Goal: Check status: Check status

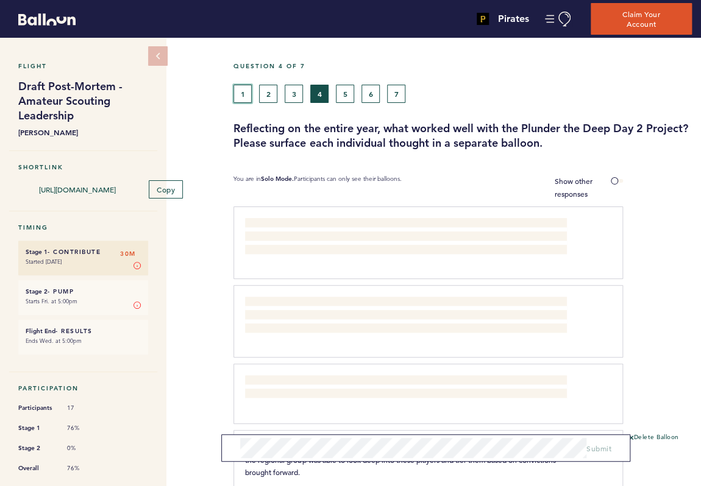
click at [249, 94] on button "1" at bounding box center [242, 94] width 18 height 18
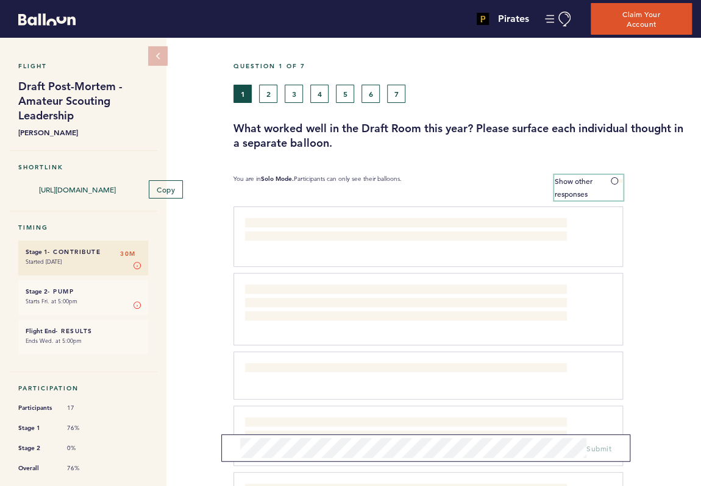
click at [611, 181] on span at bounding box center [617, 181] width 12 height 4
click at [0, 0] on input "Show other responses" at bounding box center [0, 0] width 0 height 0
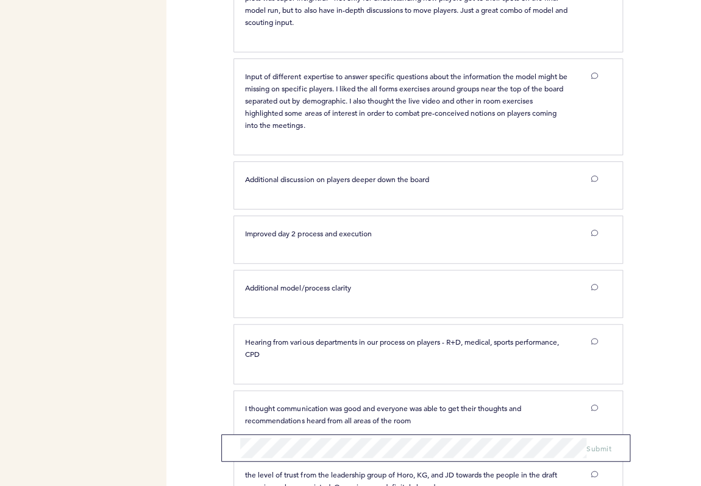
scroll to position [1944, 0]
click at [197, 227] on div "Pirates [EMAIL_ADDRESS][PERSON_NAME][DOMAIN_NAME] Team Domain: pirates Notifica…" at bounding box center [350, 243] width 701 height 486
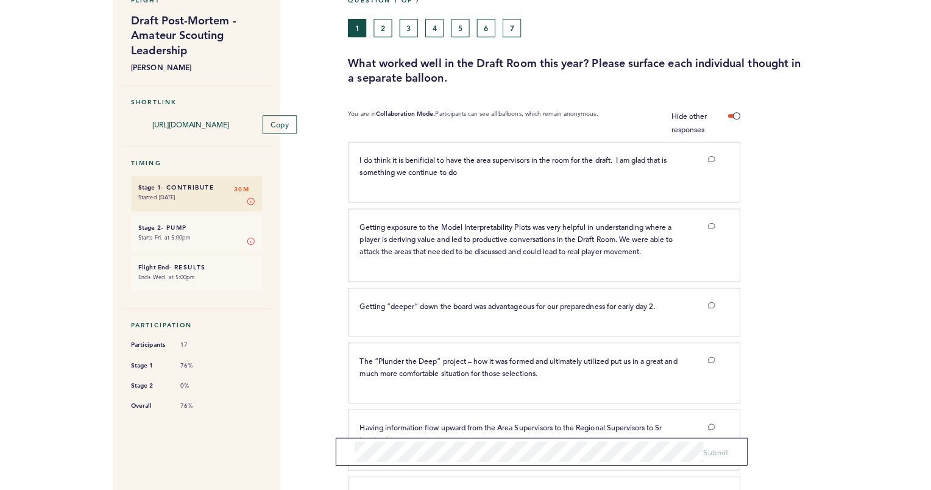
scroll to position [0, 0]
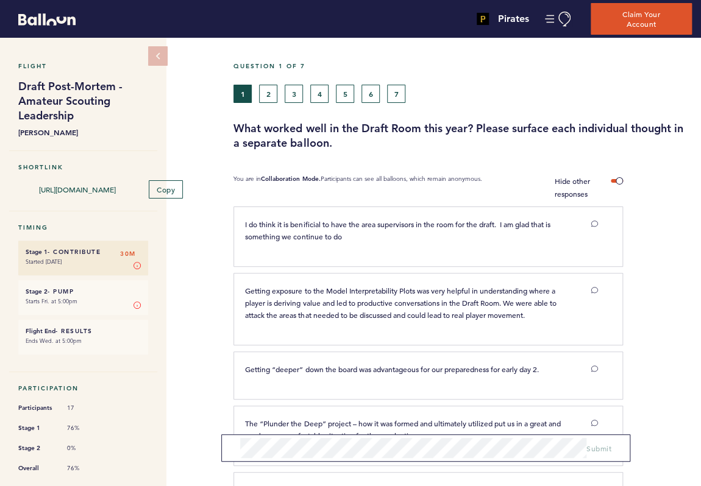
click at [268, 25] on div at bounding box center [233, 19] width 467 height 32
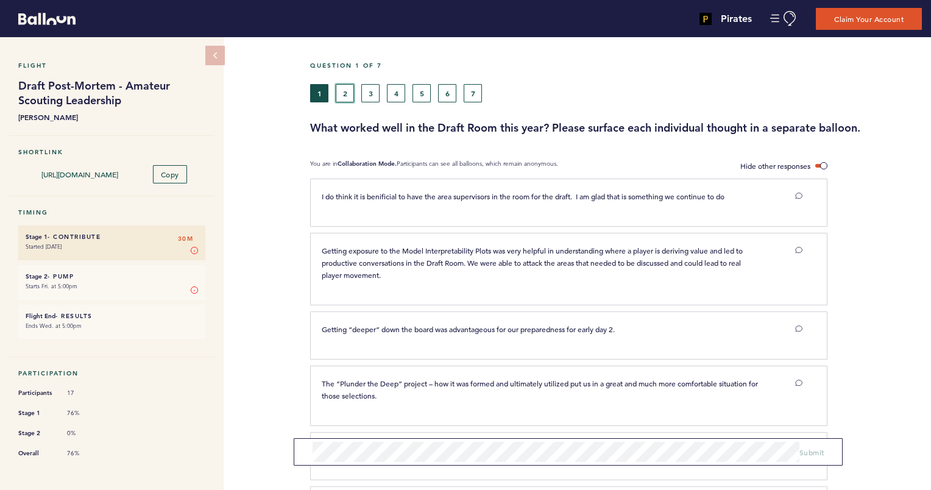
click at [350, 94] on button "2" at bounding box center [345, 93] width 18 height 18
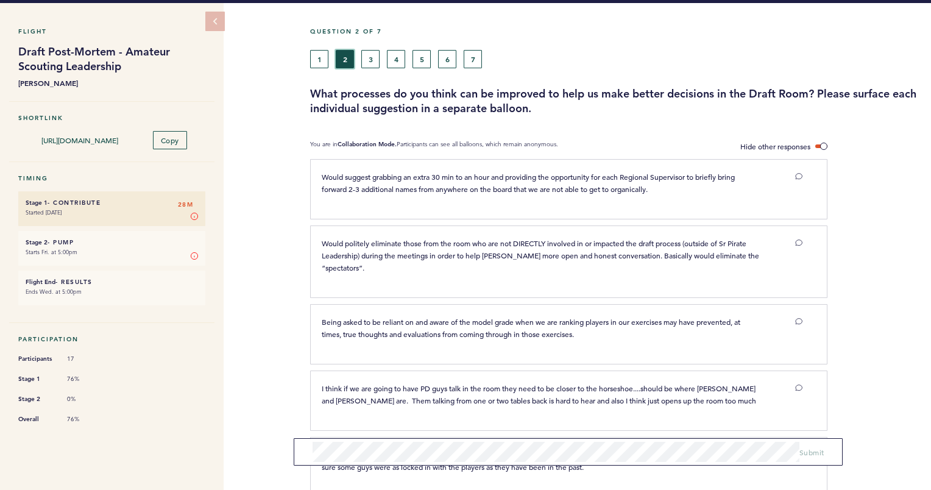
scroll to position [34, 0]
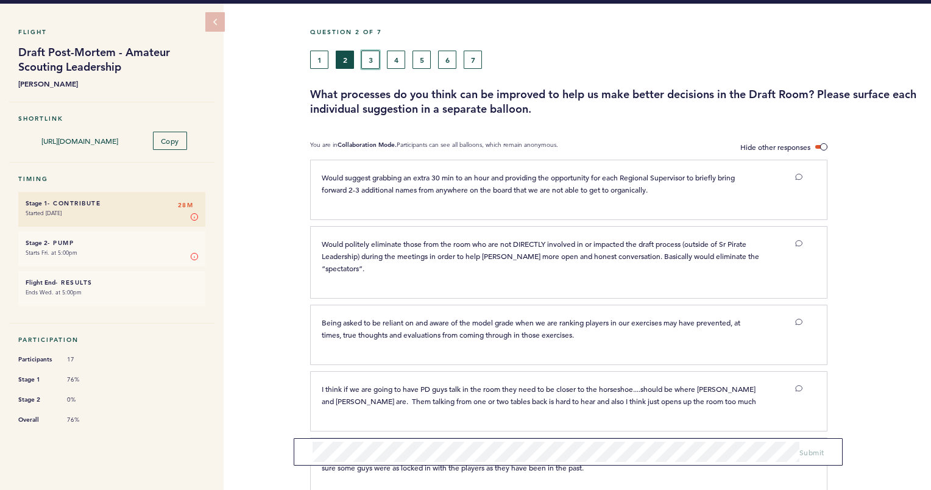
click at [369, 55] on button "3" at bounding box center [370, 60] width 18 height 18
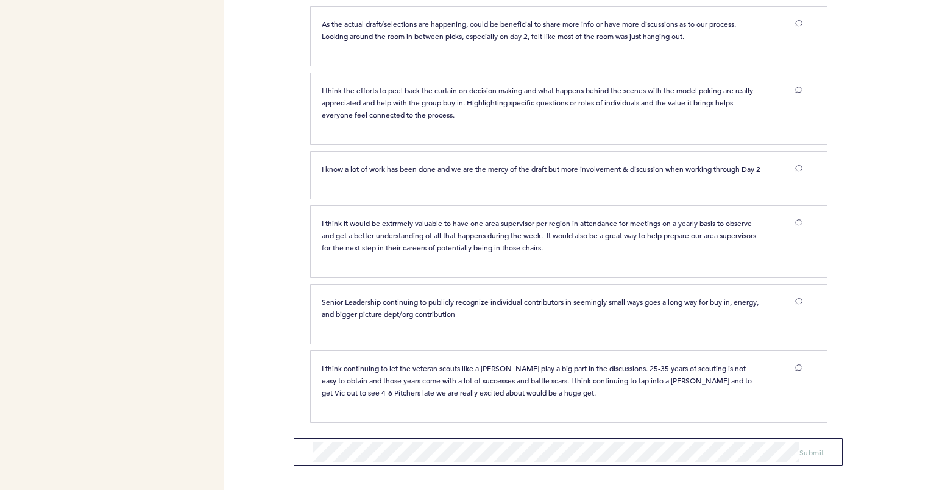
scroll to position [699, 0]
click at [700, 197] on div at bounding box center [880, 179] width 104 height 51
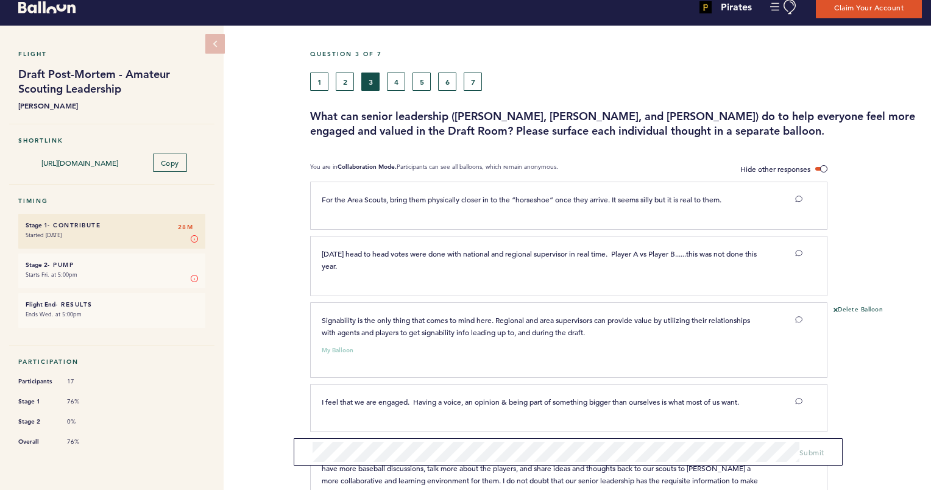
scroll to position [11, 0]
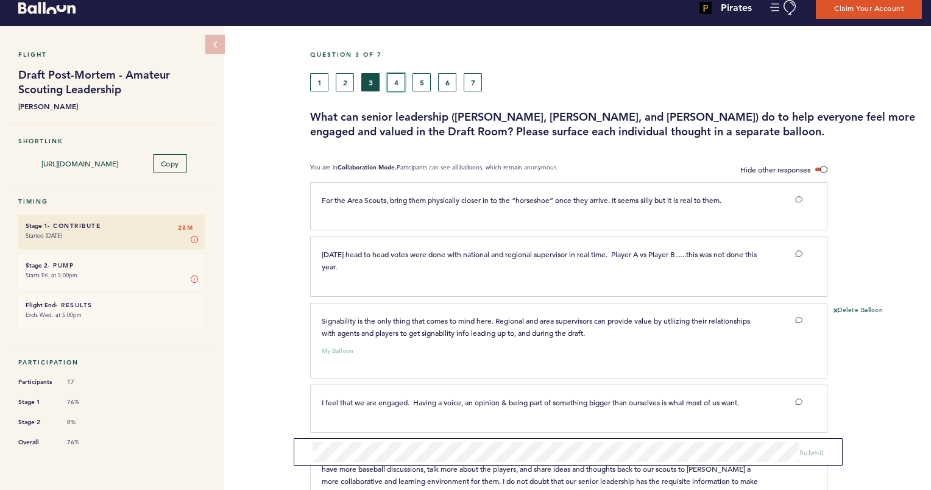
click at [400, 83] on button "4" at bounding box center [396, 82] width 18 height 18
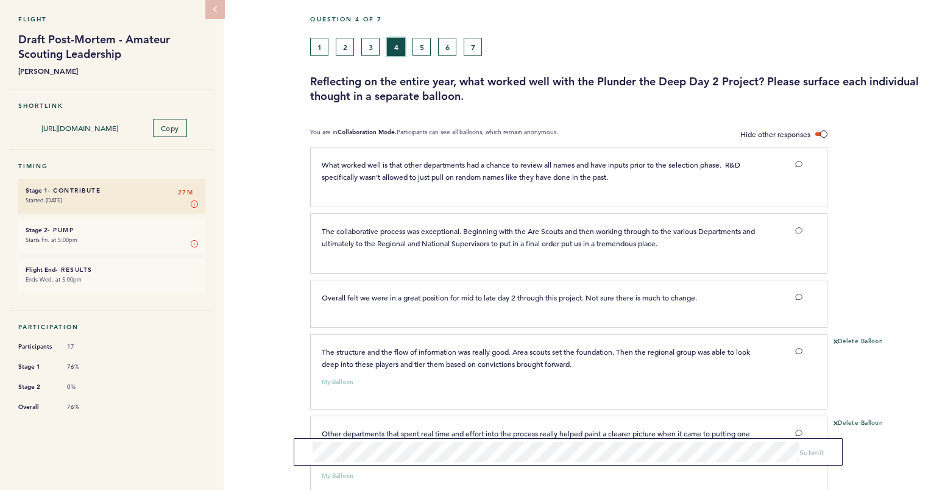
scroll to position [46, 0]
click at [423, 43] on button "5" at bounding box center [422, 47] width 18 height 18
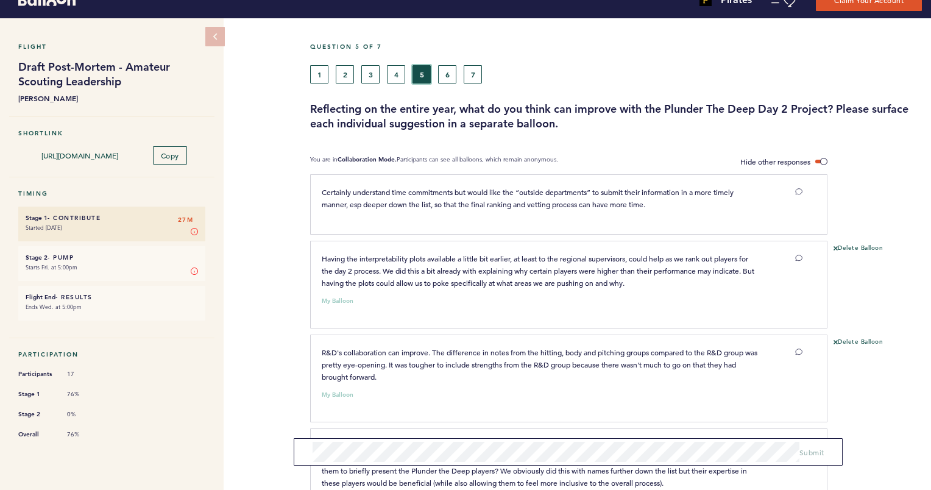
scroll to position [20, 0]
click at [449, 78] on button "6" at bounding box center [447, 74] width 18 height 18
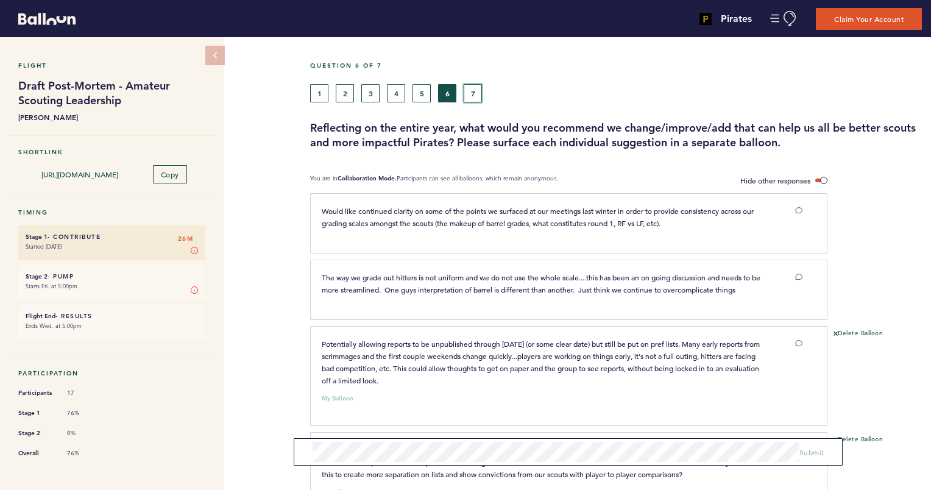
click at [472, 93] on button "7" at bounding box center [473, 93] width 18 height 18
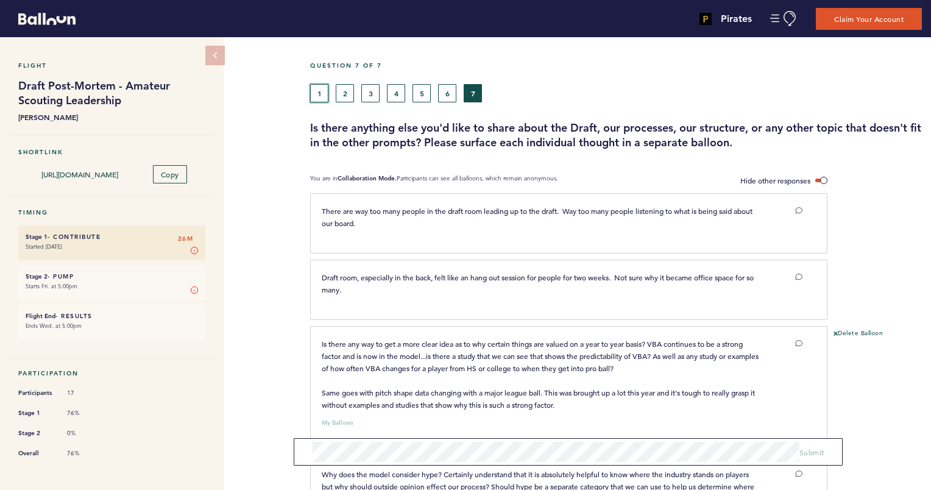
click at [321, 91] on button "1" at bounding box center [319, 93] width 18 height 18
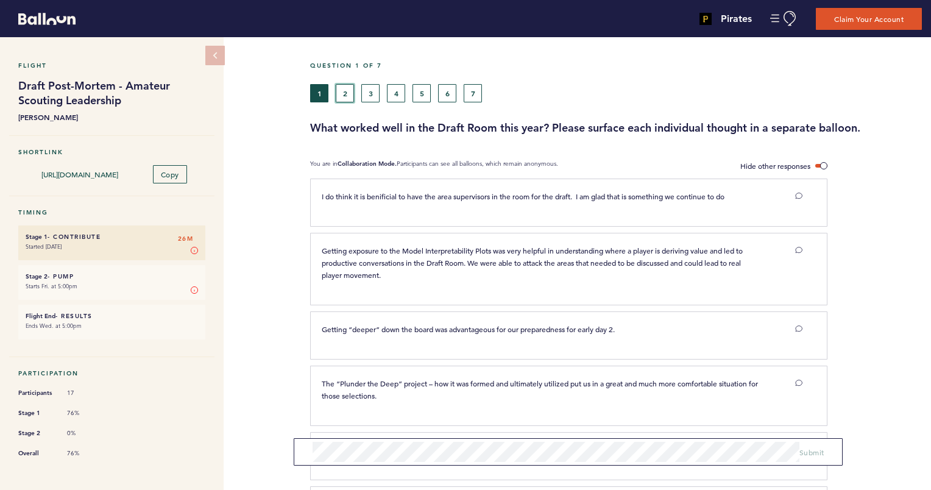
click at [343, 97] on button "2" at bounding box center [345, 93] width 18 height 18
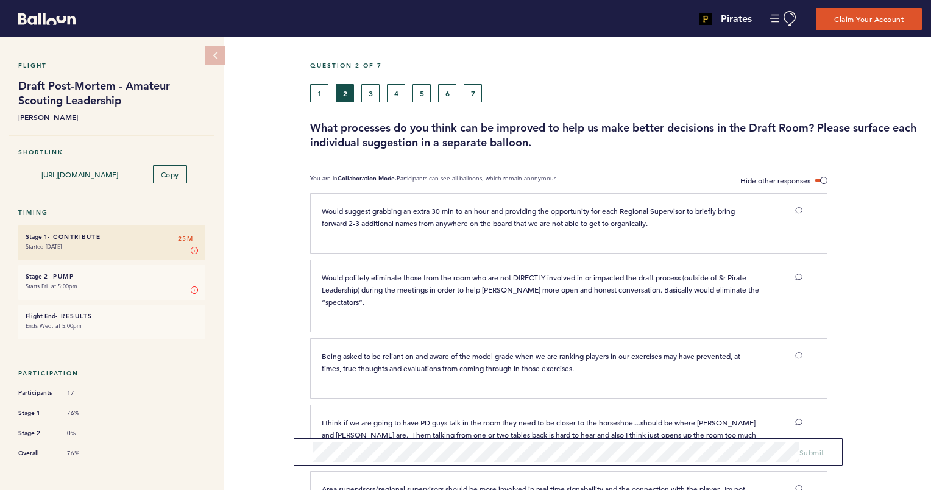
click at [261, 149] on div "Flight Draft Post-Mortem - Amateur Scouting Leadership [PERSON_NAME] Shortlink …" at bounding box center [465, 263] width 931 height 453
